Goal: Task Accomplishment & Management: Complete application form

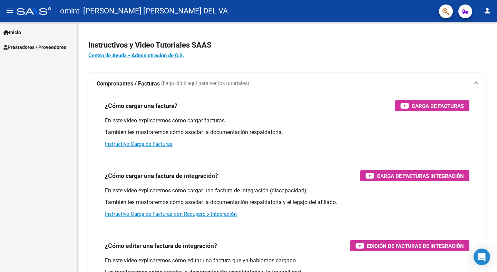
click at [31, 45] on span "Prestadores / Proveedores" at bounding box center [34, 47] width 63 height 8
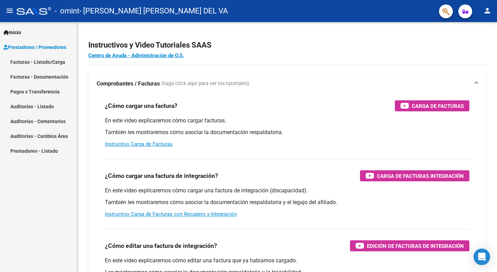
click at [34, 63] on link "Facturas - Listado/Carga" at bounding box center [38, 61] width 77 height 15
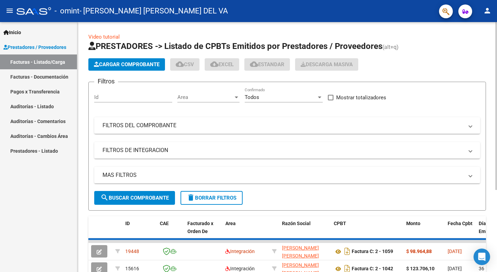
click at [112, 63] on span "Cargar Comprobante" at bounding box center [127, 64] width 66 height 6
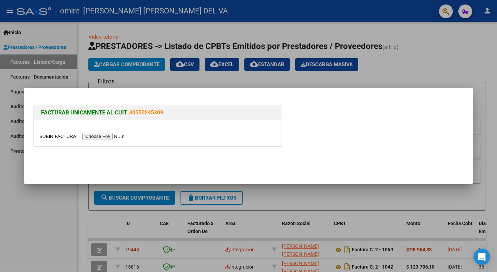
click at [113, 137] on input "file" at bounding box center [82, 136] width 87 height 7
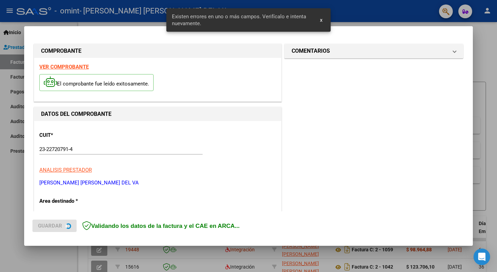
scroll to position [139, 0]
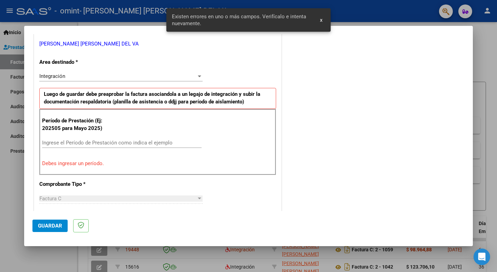
click at [321, 18] on span "x" at bounding box center [321, 20] width 2 height 6
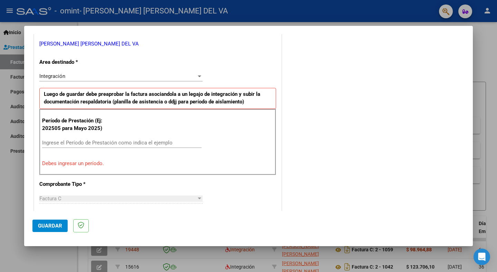
click at [149, 77] on div "Integración" at bounding box center [117, 76] width 157 height 6
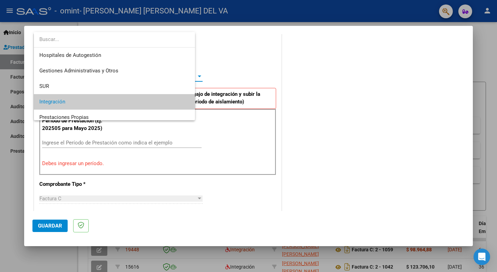
scroll to position [26, 0]
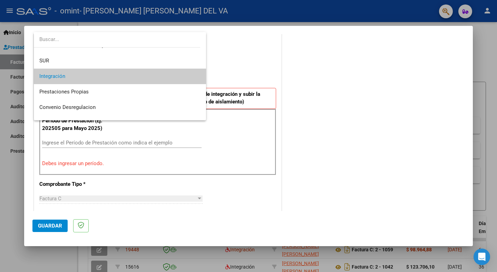
click at [148, 77] on span "Integración" at bounding box center [119, 77] width 161 height 16
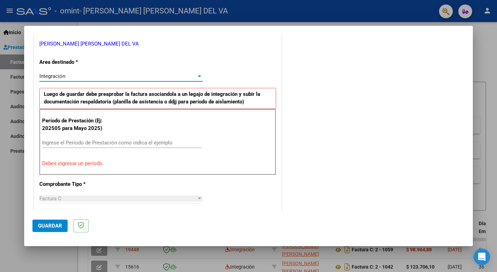
click at [115, 142] on input "Ingrese el Período de Prestación como indica el ejemplo" at bounding box center [121, 143] width 159 height 6
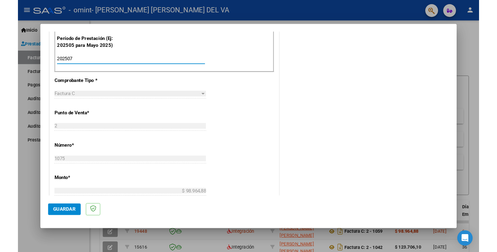
scroll to position [242, 0]
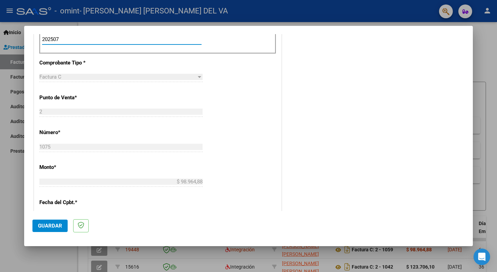
type input "202507"
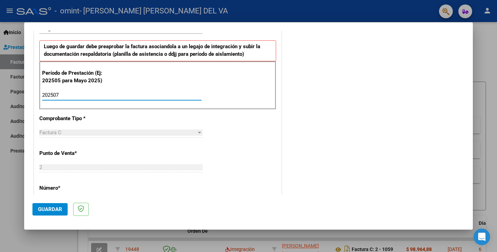
scroll to position [208, 0]
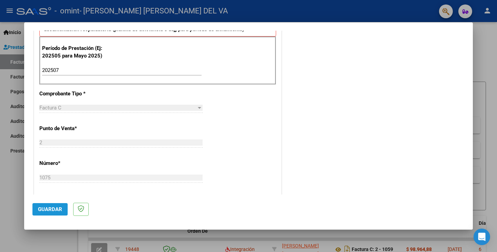
click at [49, 210] on span "Guardar" at bounding box center [50, 210] width 24 height 6
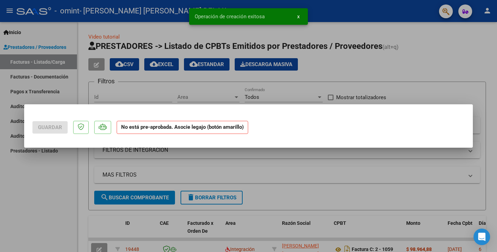
scroll to position [0, 0]
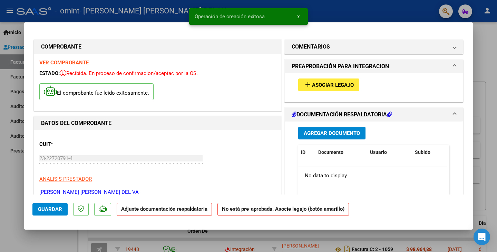
click at [331, 84] on span "Asociar Legajo" at bounding box center [333, 85] width 42 height 6
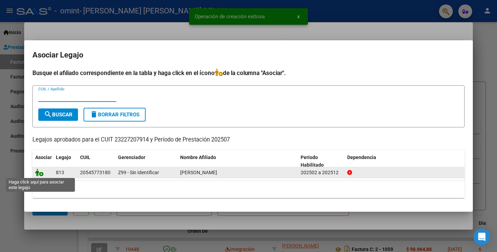
click at [36, 174] on icon at bounding box center [39, 173] width 8 height 8
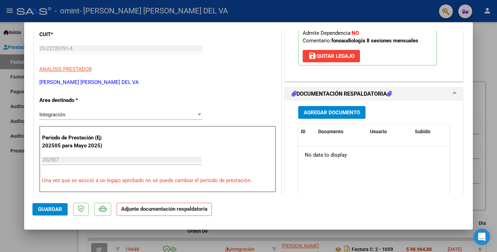
scroll to position [138, 0]
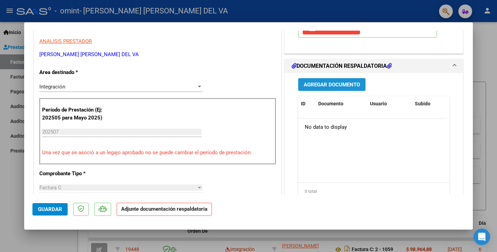
click at [324, 88] on button "Agregar Documento" at bounding box center [331, 84] width 67 height 13
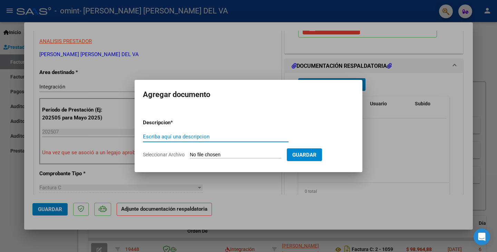
click at [168, 139] on input "Escriba aquí una descripcion" at bounding box center [216, 137] width 146 height 6
type input "Planilla de asistencia [DATE]"
click at [178, 153] on span "Seleccionar Archivo" at bounding box center [164, 155] width 42 height 6
click at [190, 153] on input "Seleccionar Archivo" at bounding box center [235, 155] width 91 height 7
type input "C:\fakepath\Planilla asistencia [DATE]- [PERSON_NAME].pdf"
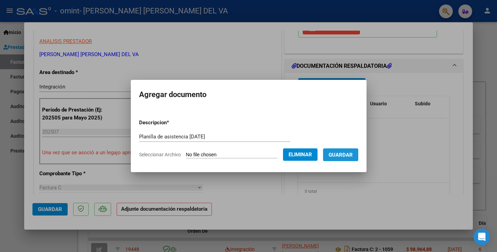
click at [347, 156] on span "Guardar" at bounding box center [340, 155] width 24 height 6
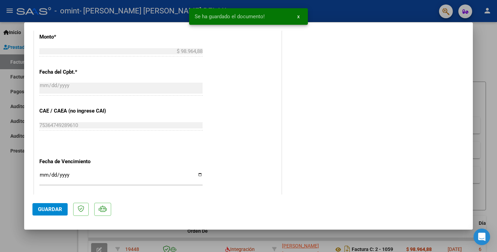
scroll to position [445, 0]
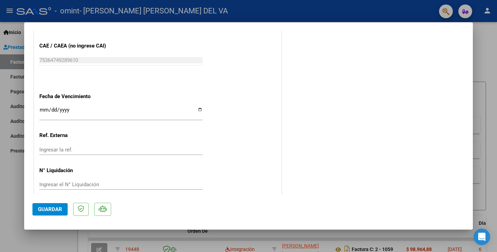
click at [51, 209] on span "Guardar" at bounding box center [50, 210] width 24 height 6
click at [484, 70] on div at bounding box center [248, 126] width 497 height 252
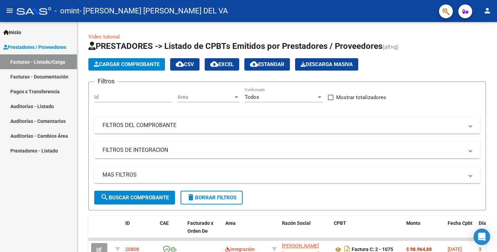
click at [488, 10] on mat-icon "person" at bounding box center [487, 11] width 8 height 8
click at [465, 43] on button "exit_to_app Salir" at bounding box center [473, 45] width 42 height 17
